Goal: Task Accomplishment & Management: Manage account settings

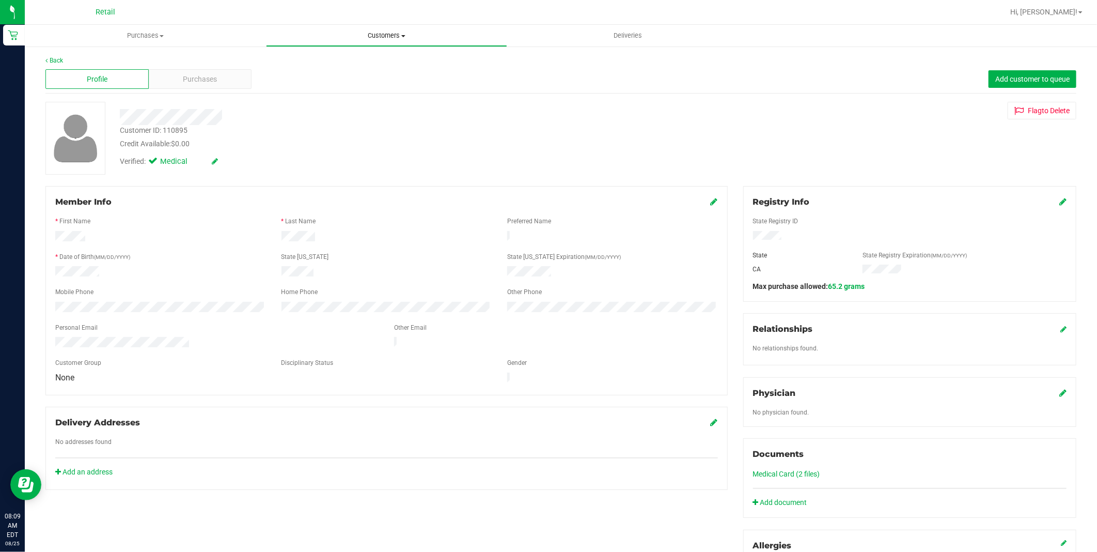
click at [393, 43] on uib-tab-heading "Customers All customers Add a new customer All physicians" at bounding box center [386, 35] width 240 height 21
click at [356, 62] on li "All customers" at bounding box center [386, 62] width 241 height 12
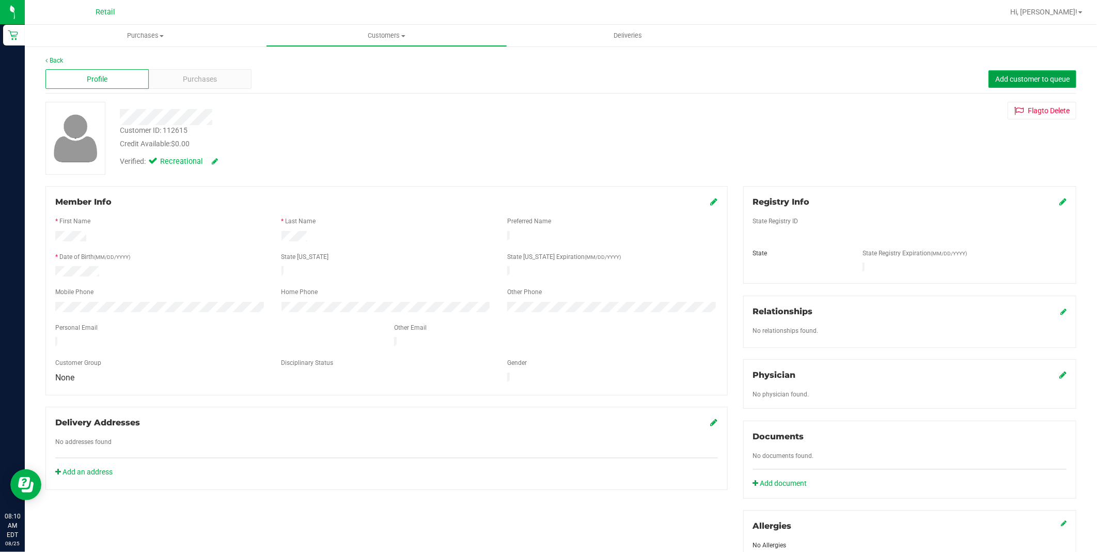
click at [995, 76] on span "Add customer to queue" at bounding box center [1032, 79] width 74 height 8
click at [370, 39] on span "Customers" at bounding box center [386, 35] width 240 height 9
click at [354, 62] on li "All customers" at bounding box center [386, 62] width 241 height 12
click at [405, 28] on uib-tab-heading "Customers All customers Add a new customer All physicians" at bounding box center [386, 35] width 240 height 21
click at [365, 59] on li "All customers" at bounding box center [386, 62] width 241 height 12
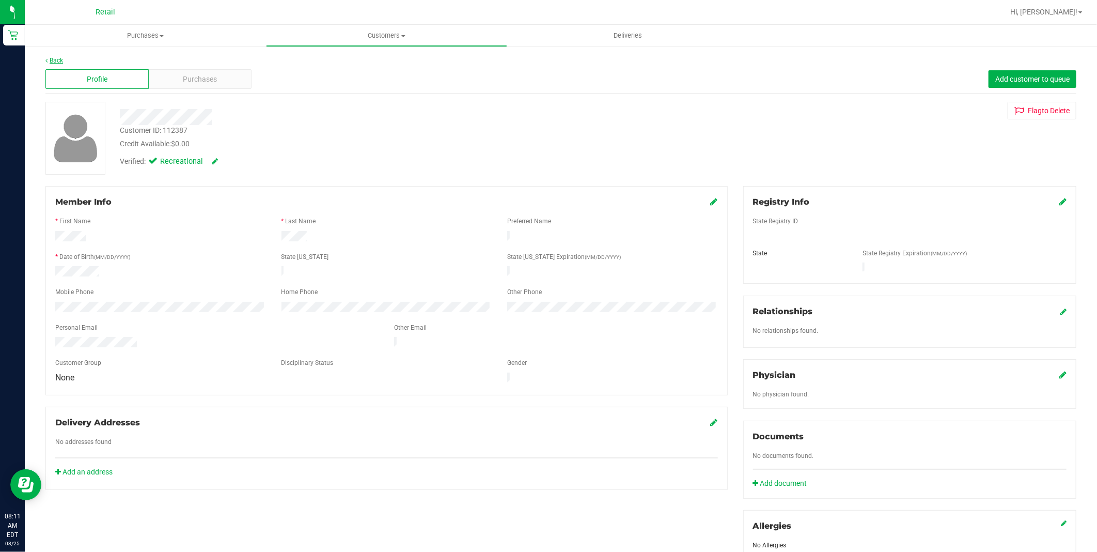
click at [58, 59] on link "Back" at bounding box center [54, 60] width 18 height 7
drag, startPoint x: 215, startPoint y: 61, endPoint x: 210, endPoint y: 86, distance: 25.9
click at [216, 64] on div "Back" at bounding box center [560, 60] width 1031 height 9
click at [210, 86] on div "Purchases" at bounding box center [200, 79] width 103 height 20
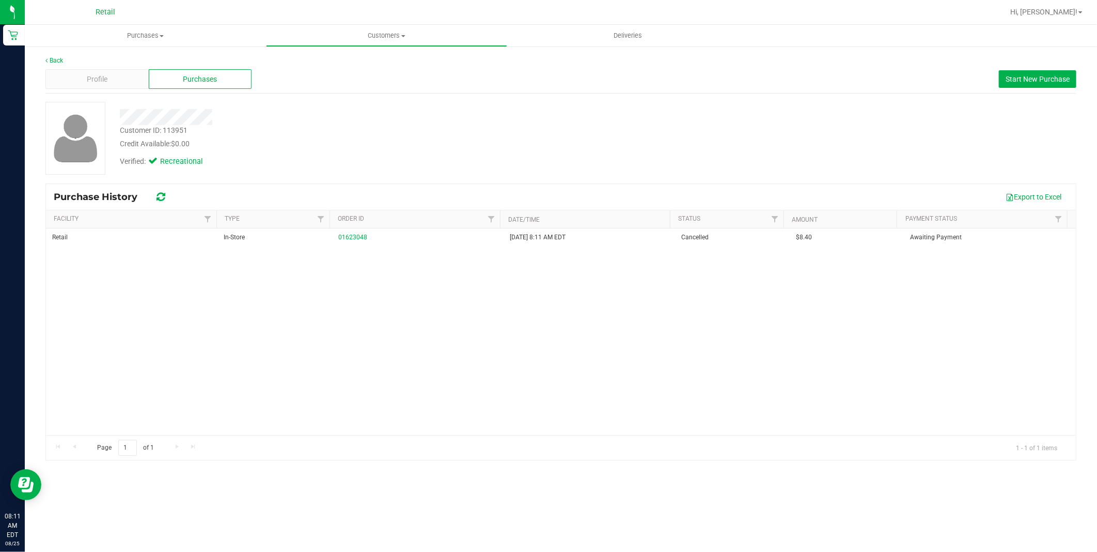
click at [113, 90] on div "Profile Purchases Start New Purchase" at bounding box center [560, 79] width 1031 height 28
click at [104, 88] on div "Profile" at bounding box center [96, 79] width 103 height 20
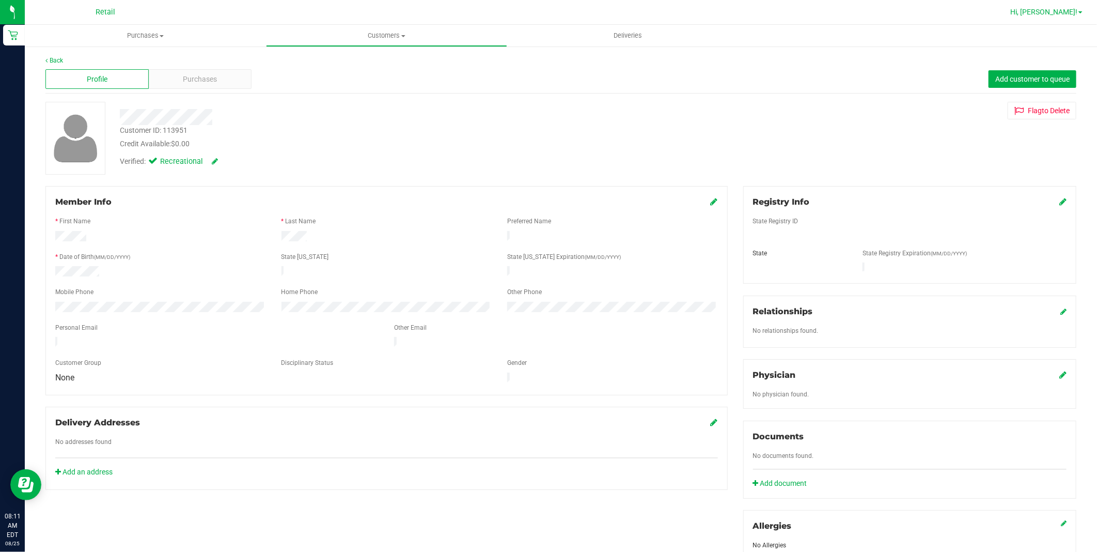
click at [1076, 17] on link "Hi, [PERSON_NAME]!" at bounding box center [1046, 12] width 81 height 11
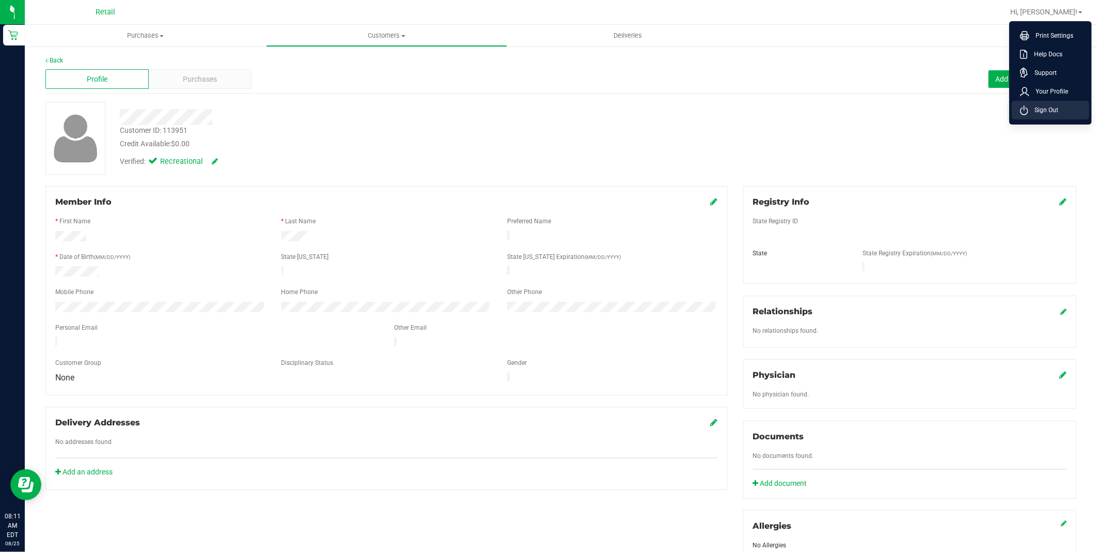
click at [1053, 102] on li "Sign Out" at bounding box center [1050, 110] width 77 height 19
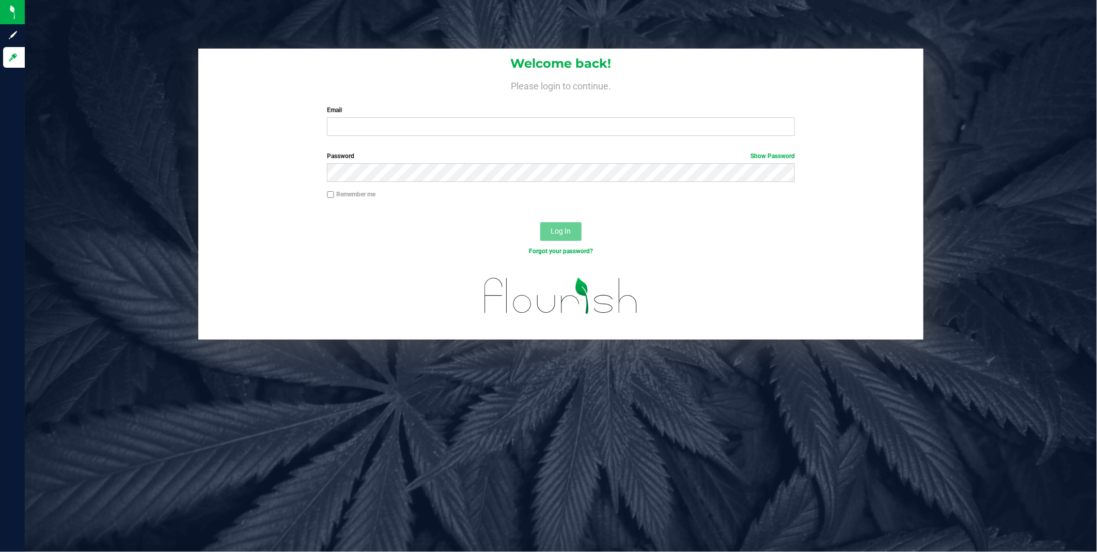
click at [424, 115] on div "Email Required Please format your email correctly." at bounding box center [560, 120] width 483 height 30
click at [413, 124] on input "Email" at bounding box center [561, 126] width 468 height 19
click at [540, 222] on button "Log In" at bounding box center [560, 231] width 41 height 19
click at [355, 129] on input "[EMAIL_ADDRESS][DOMAIN_NAME]" at bounding box center [561, 126] width 468 height 19
type input "[EMAIL_ADDRESS][DOMAIN_NAME]"
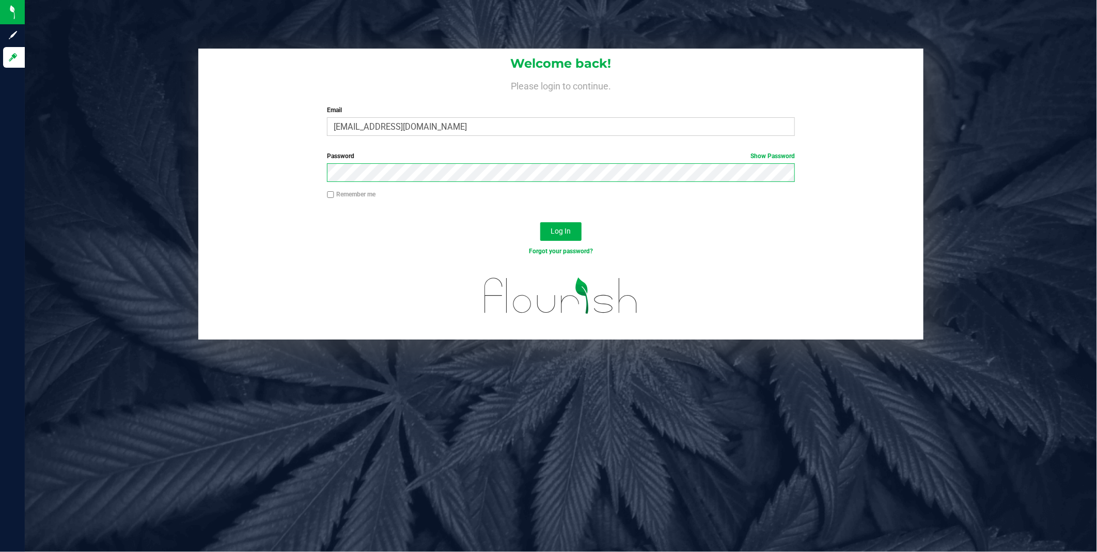
click at [540, 222] on button "Log In" at bounding box center [560, 231] width 41 height 19
